Goal: Transaction & Acquisition: Purchase product/service

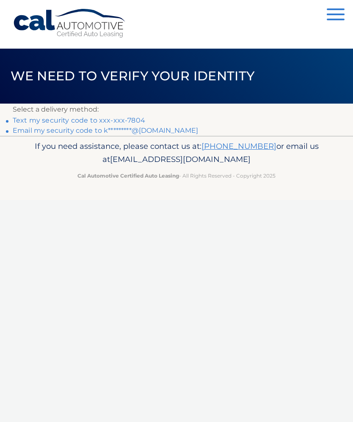
click at [137, 120] on link "Text my security code to xxx-xxx-7804" at bounding box center [79, 120] width 132 height 8
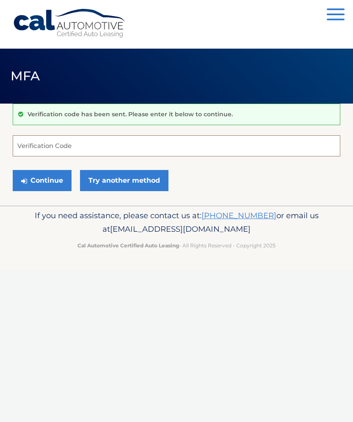
click at [282, 145] on input "Verification Code" at bounding box center [176, 145] width 327 height 21
type input "211947"
click at [53, 181] on button "Continue" at bounding box center [42, 180] width 59 height 21
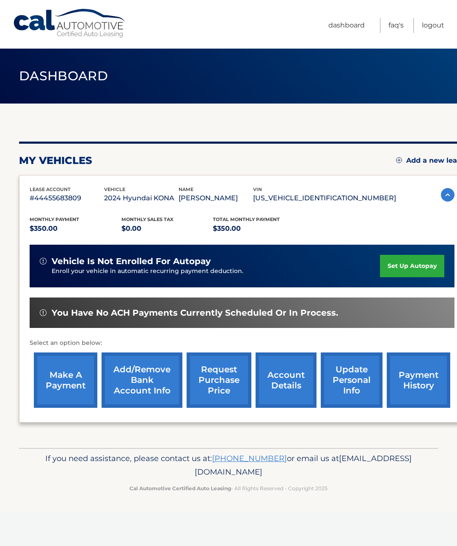
click at [73, 389] on link "make a payment" at bounding box center [65, 380] width 63 height 55
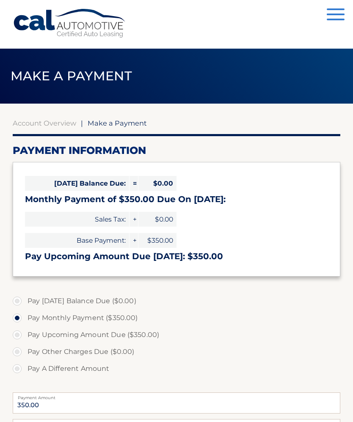
select select "NjEzODFmYmMtNzU4Mi00YmU1LTg0NzEtZWIzZmUzNDUzY2Fl"
